Goal: Find specific page/section: Find specific page/section

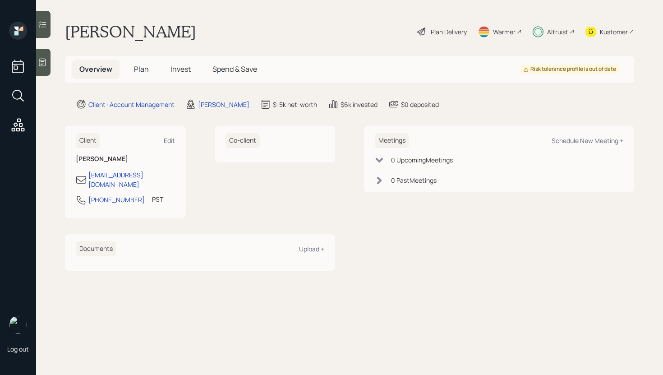
click at [45, 19] on div at bounding box center [43, 24] width 14 height 27
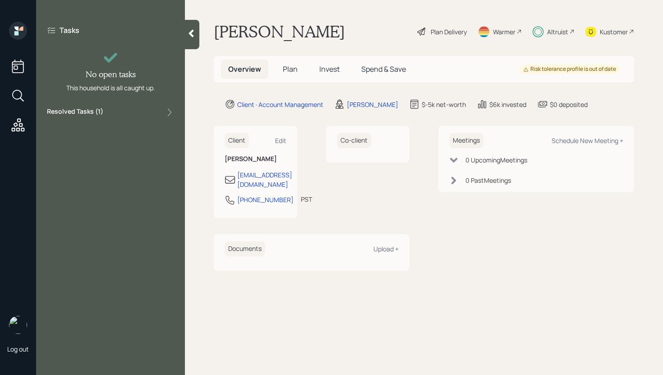
click at [144, 113] on div "Resolved Tasks ( 1 )" at bounding box center [110, 112] width 127 height 11
click at [146, 113] on div "Resolved Tasks ( 1 )" at bounding box center [110, 112] width 127 height 11
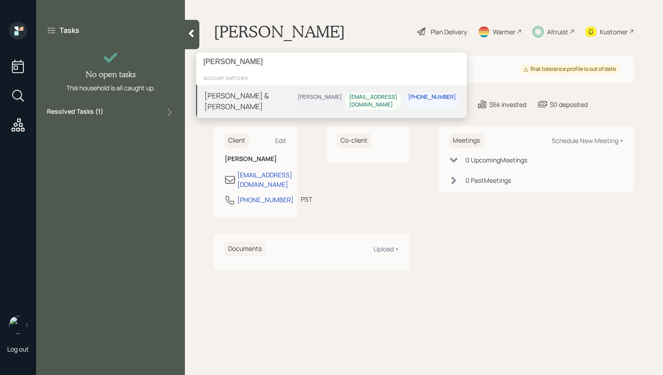
type input "[PERSON_NAME]"
click at [257, 106] on div "[PERSON_NAME] & [PERSON_NAME]" at bounding box center [249, 101] width 90 height 22
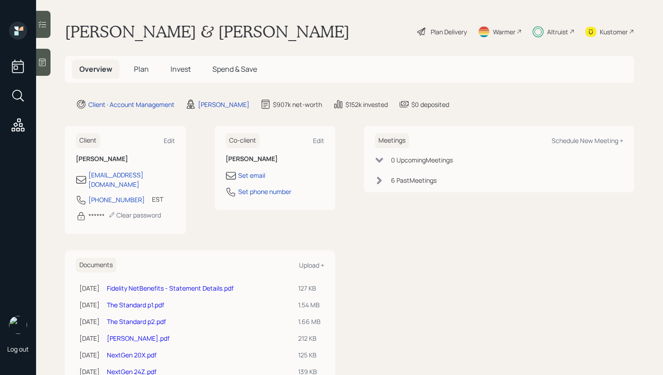
click at [40, 20] on icon at bounding box center [42, 24] width 9 height 9
